Goal: Navigation & Orientation: Understand site structure

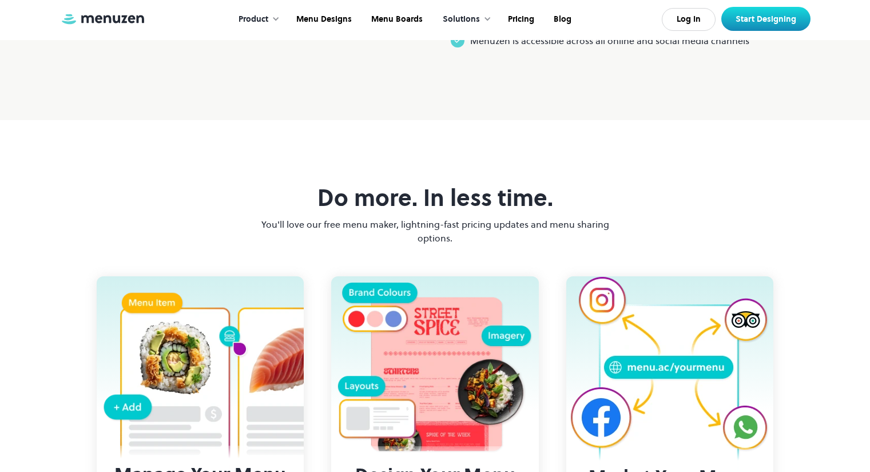
scroll to position [780, 0]
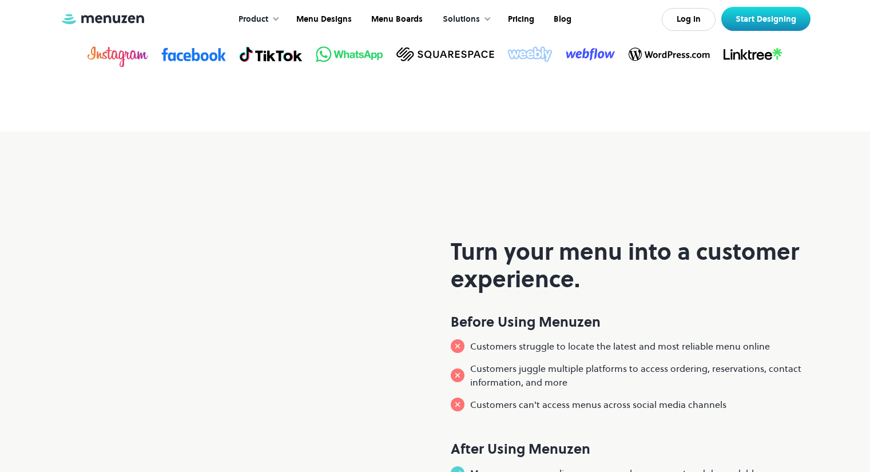
click at [266, 21] on div "Product" at bounding box center [253, 19] width 30 height 13
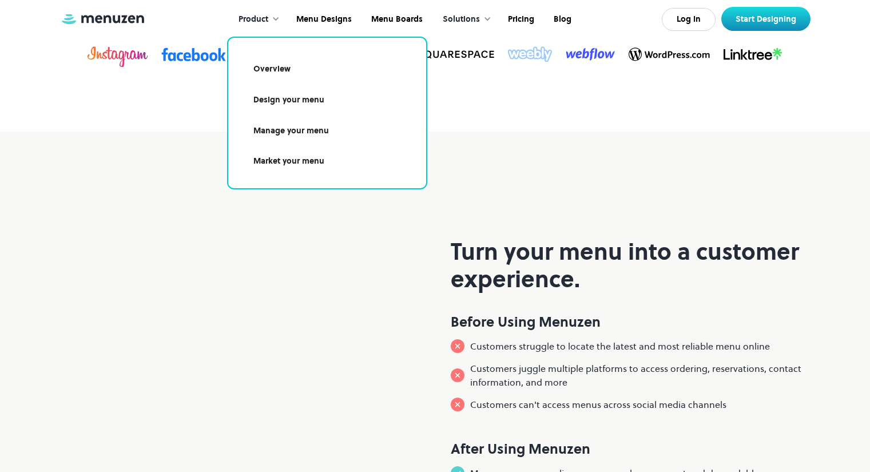
click at [465, 17] on div "Solutions" at bounding box center [461, 19] width 37 height 13
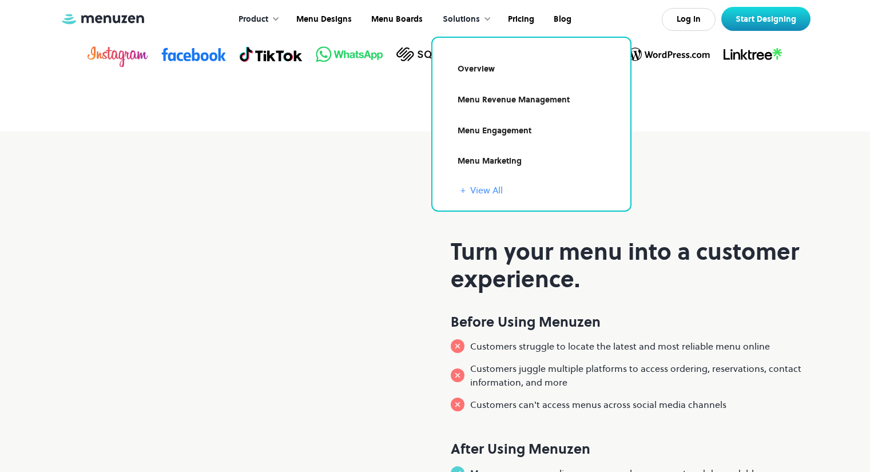
click at [478, 185] on link "+ View All" at bounding box center [538, 190] width 156 height 14
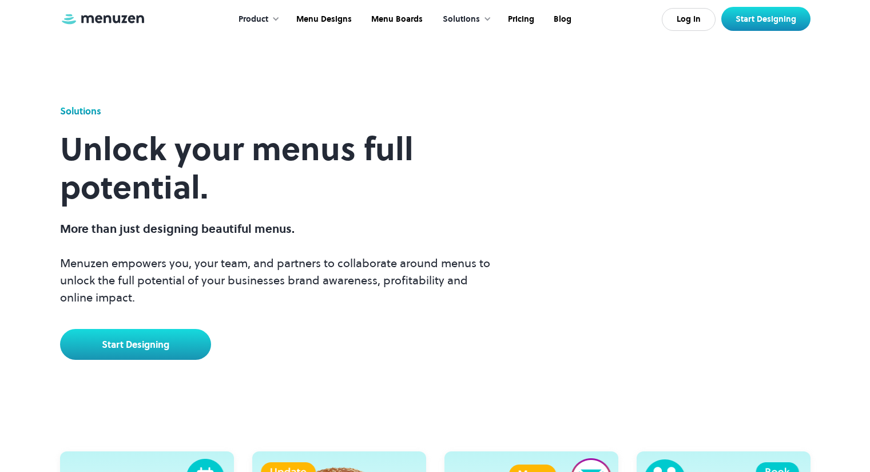
click at [467, 21] on div "Solutions" at bounding box center [461, 19] width 37 height 13
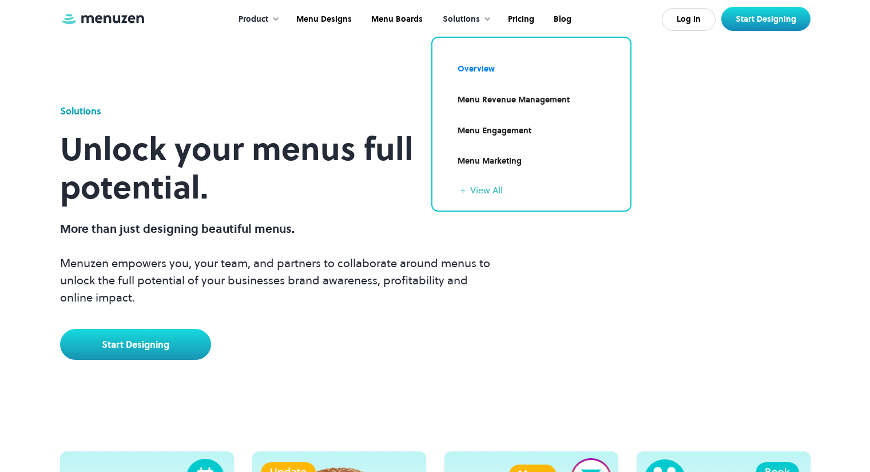
click at [704, 233] on div "Solutions Unlock your menus full potential. More than just designing beautiful …" at bounding box center [435, 235] width 750 height 303
